Goal: Task Accomplishment & Management: Use online tool/utility

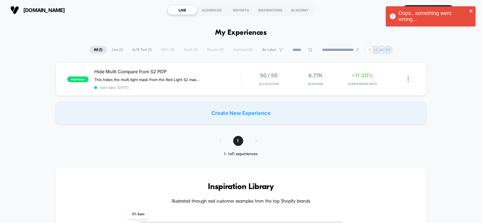
click at [471, 9] on icon "close" at bounding box center [471, 11] width 4 height 5
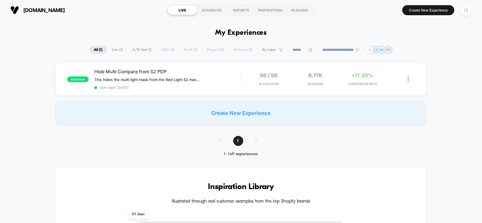
click at [466, 9] on div "LS" at bounding box center [465, 10] width 11 height 11
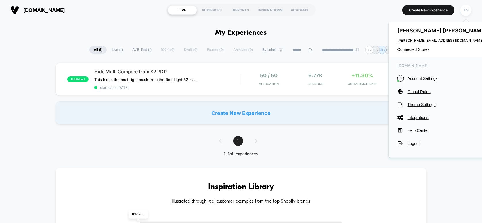
click at [424, 47] on div "[PERSON_NAME] [PERSON_NAME][EMAIL_ADDRESS][DOMAIN_NAME] Connected Stores" at bounding box center [443, 40] width 108 height 36
click at [422, 49] on span "Connected Stores" at bounding box center [442, 49] width 91 height 5
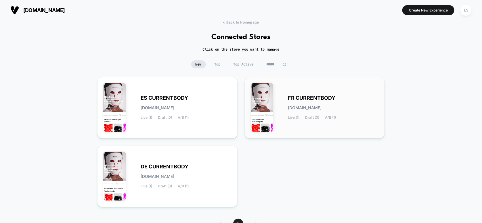
click at [322, 107] on span "[DOMAIN_NAME]" at bounding box center [305, 108] width 34 height 4
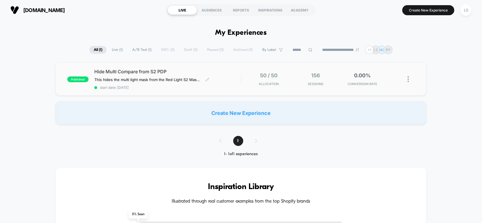
click at [197, 76] on div "Hide Multi Compare from S2 PDP This hides the multi light mask from the Red Lig…" at bounding box center [167, 79] width 147 height 21
click at [467, 10] on div "LS" at bounding box center [465, 10] width 11 height 11
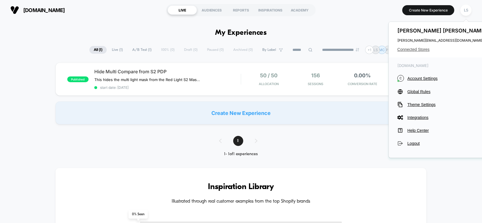
click at [424, 49] on span "Connected Stores" at bounding box center [442, 49] width 91 height 5
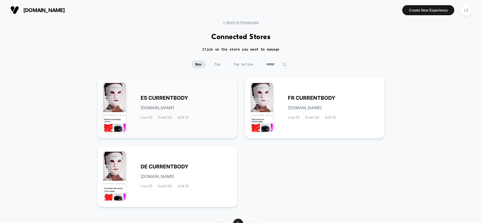
click at [191, 101] on div "ES CURRENTBODY [DOMAIN_NAME] Live (1) Draft (0) A/B (1)" at bounding box center [186, 108] width 91 height 24
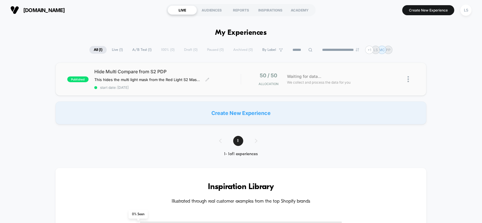
click at [132, 71] on span "Hide Multi Compare from S2 PDP" at bounding box center [167, 72] width 147 height 6
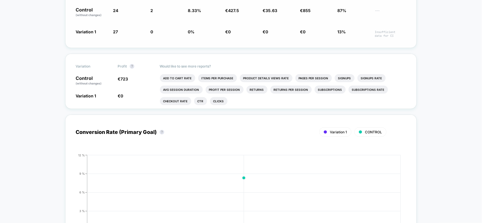
scroll to position [57, 0]
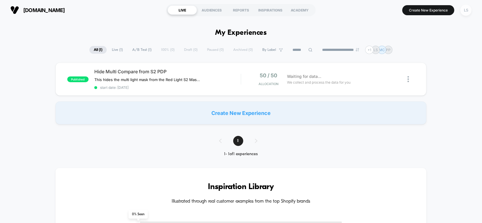
click at [466, 10] on div "LS" at bounding box center [465, 10] width 11 height 11
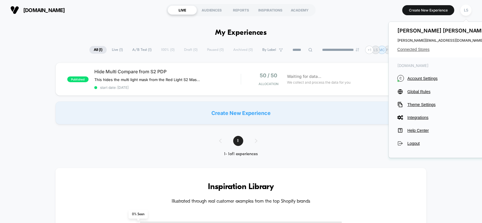
click at [414, 51] on span "Connected Stores" at bounding box center [442, 49] width 91 height 5
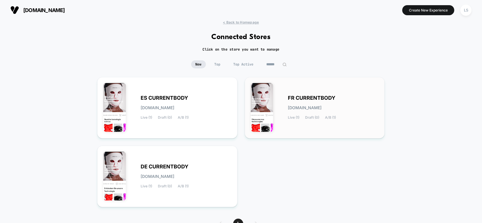
click at [303, 103] on div "FR CURRENTBODY [DOMAIN_NAME] Live (1) Draft (0) A/B (1)" at bounding box center [333, 108] width 91 height 24
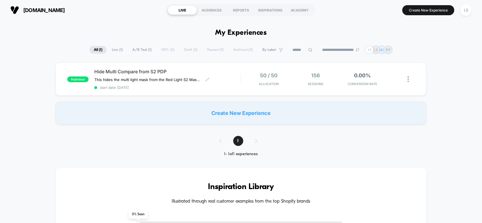
click at [186, 85] on span "start date: [DATE]" at bounding box center [167, 87] width 147 height 4
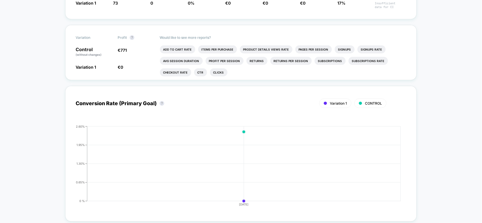
scroll to position [29, 0]
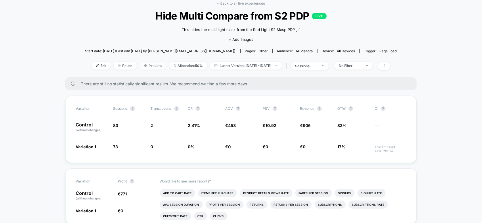
click at [144, 65] on span "Preview" at bounding box center [152, 66] width 27 height 8
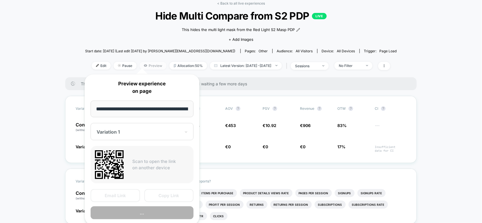
scroll to position [0, 81]
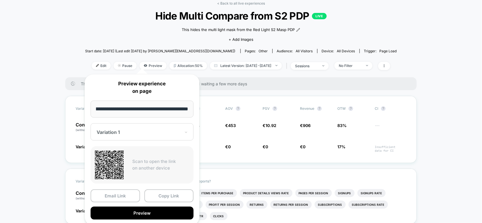
click at [141, 111] on input "**********" at bounding box center [142, 109] width 103 height 17
click at [171, 198] on button "Copy Link" at bounding box center [168, 195] width 49 height 13
